Goal: Task Accomplishment & Management: Manage account settings

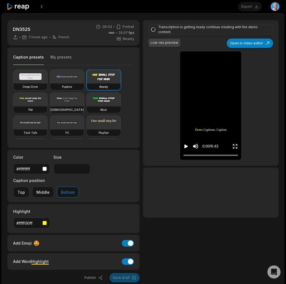
click at [28, 4] on icon at bounding box center [18, 6] width 23 height 7
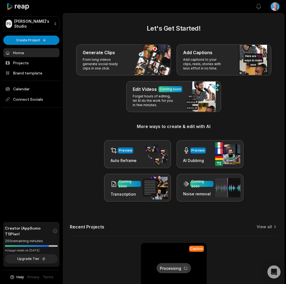
click at [275, 8] on html "PS [PERSON_NAME]'s Studio Create Project Home Projects Brand template Calendar …" at bounding box center [143, 142] width 286 height 284
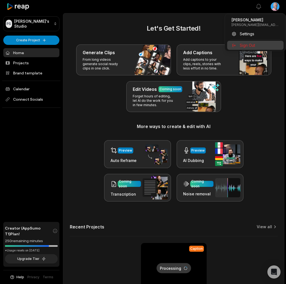
click at [252, 47] on span "Sign Out" at bounding box center [247, 45] width 15 height 6
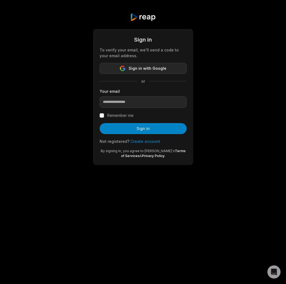
click at [119, 72] on button "Sign in with Google" at bounding box center [143, 68] width 87 height 11
